Goal: Information Seeking & Learning: Find specific fact

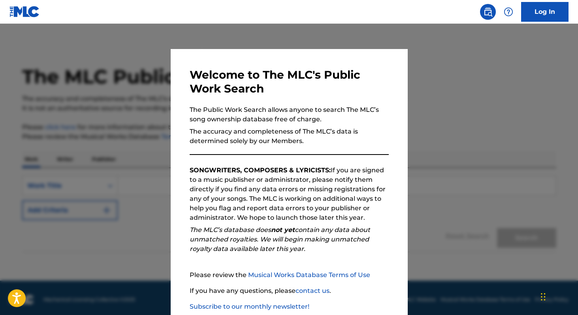
click at [459, 116] on div at bounding box center [289, 181] width 578 height 315
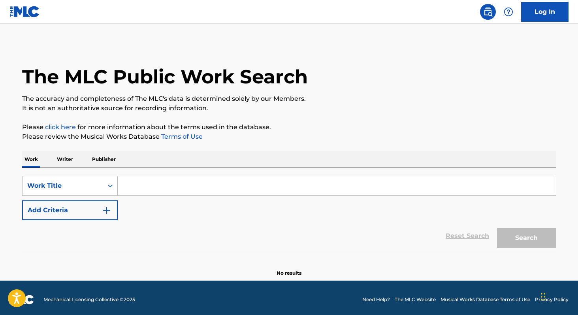
click at [58, 156] on p "Writer" at bounding box center [65, 159] width 21 height 17
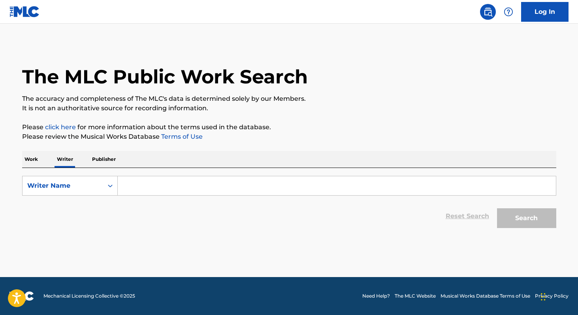
click at [278, 184] on input "Search Form" at bounding box center [337, 185] width 438 height 19
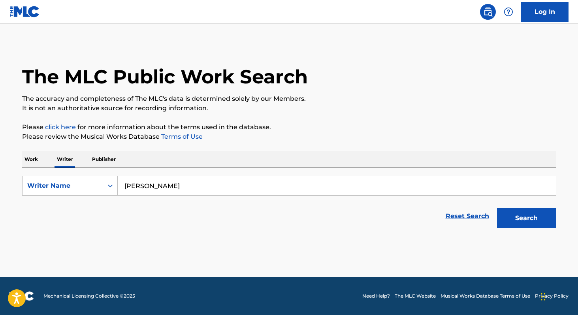
type input "[PERSON_NAME]"
click at [497, 208] on button "Search" at bounding box center [526, 218] width 59 height 20
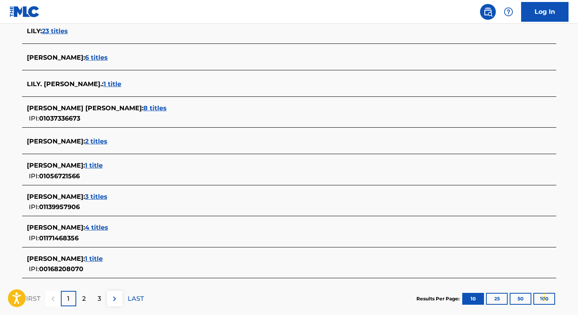
scroll to position [260, 0]
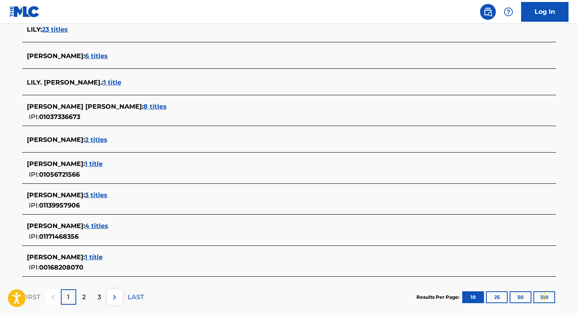
click at [106, 225] on span "4 titles" at bounding box center [96, 226] width 23 height 8
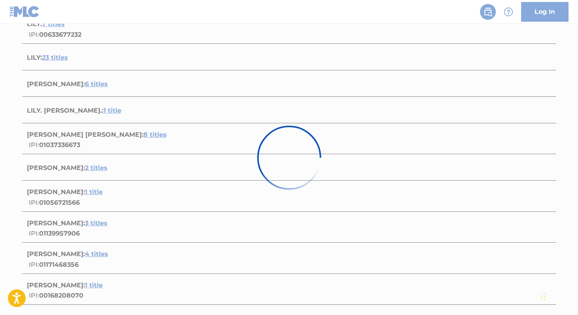
scroll to position [216, 0]
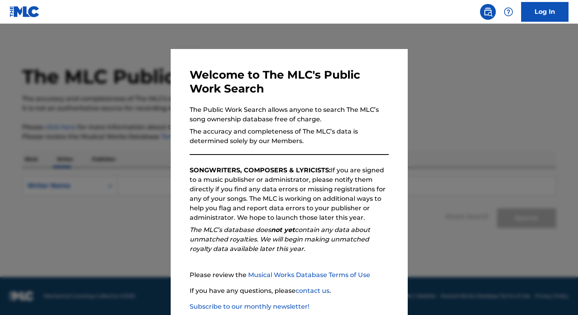
click at [161, 187] on div at bounding box center [289, 181] width 578 height 315
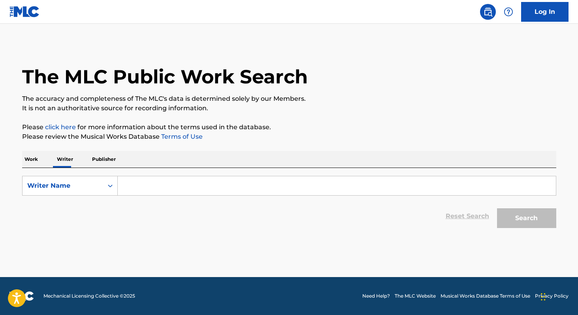
click at [164, 186] on input "Search Form" at bounding box center [337, 185] width 438 height 19
type input "[PERSON_NAME]"
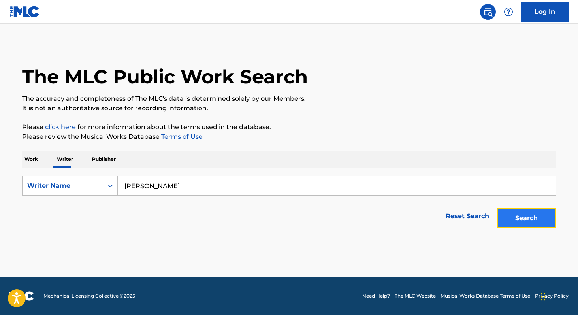
click at [525, 220] on button "Search" at bounding box center [526, 218] width 59 height 20
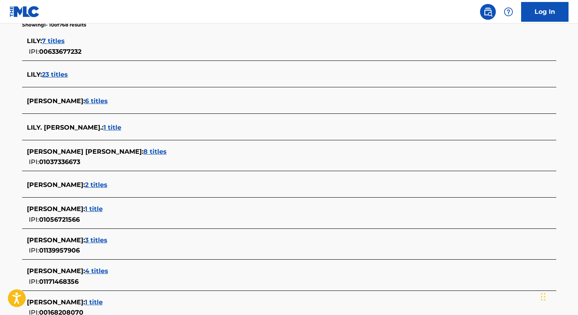
scroll to position [224, 0]
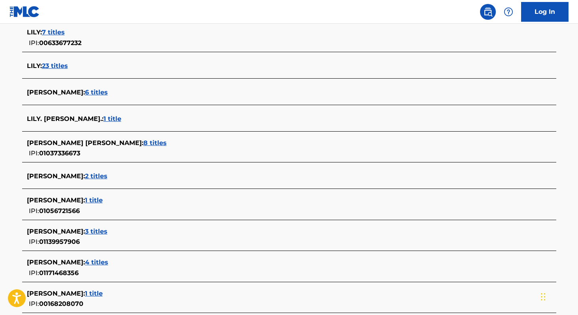
click at [107, 259] on span "4 titles" at bounding box center [96, 262] width 23 height 8
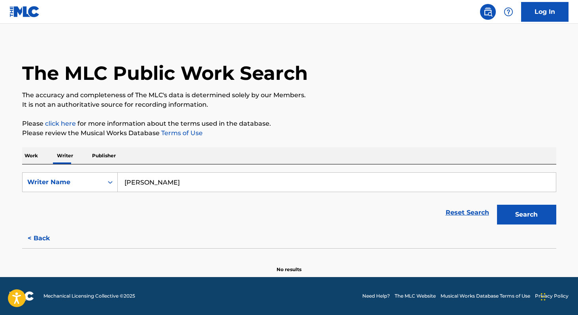
scroll to position [0, 0]
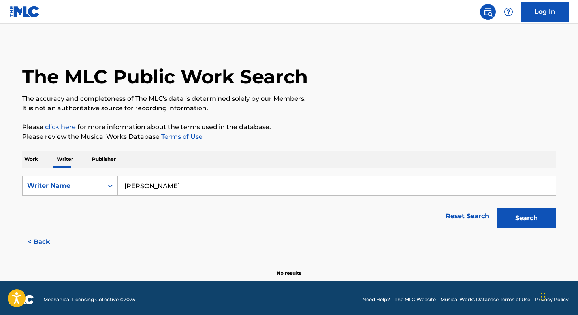
click at [182, 190] on input "[PERSON_NAME]" at bounding box center [337, 185] width 438 height 19
click at [526, 218] on button "Search" at bounding box center [526, 218] width 59 height 20
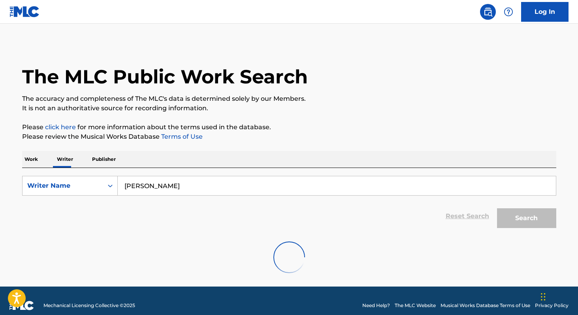
click at [32, 157] on p "Work" at bounding box center [31, 159] width 18 height 17
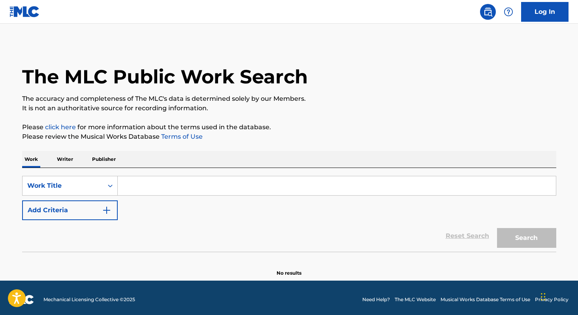
click at [147, 186] on input "Search Form" at bounding box center [337, 185] width 438 height 19
click at [97, 164] on p "Publisher" at bounding box center [104, 159] width 28 height 17
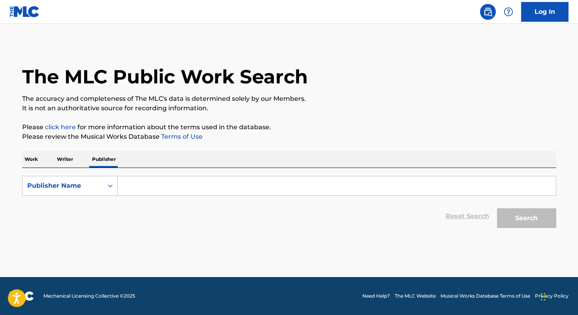
click at [66, 162] on p "Writer" at bounding box center [65, 159] width 21 height 17
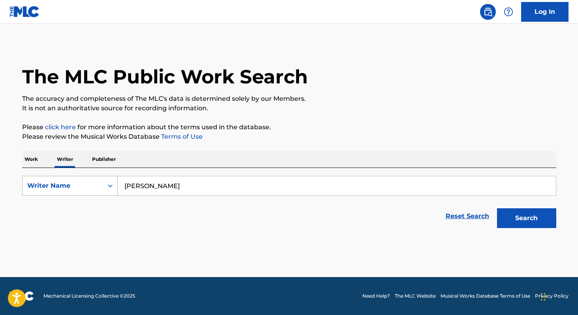
click at [94, 188] on div "Writer Name" at bounding box center [62, 185] width 71 height 9
click at [145, 188] on input "[PERSON_NAME]" at bounding box center [337, 185] width 438 height 19
click at [148, 188] on input "[PERSON_NAME]" at bounding box center [337, 185] width 438 height 19
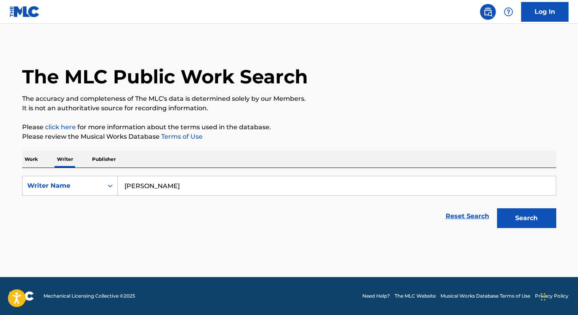
click at [199, 193] on input "[PERSON_NAME]" at bounding box center [337, 185] width 438 height 19
click at [497, 208] on button "Search" at bounding box center [526, 218] width 59 height 20
